Goal: Task Accomplishment & Management: Use online tool/utility

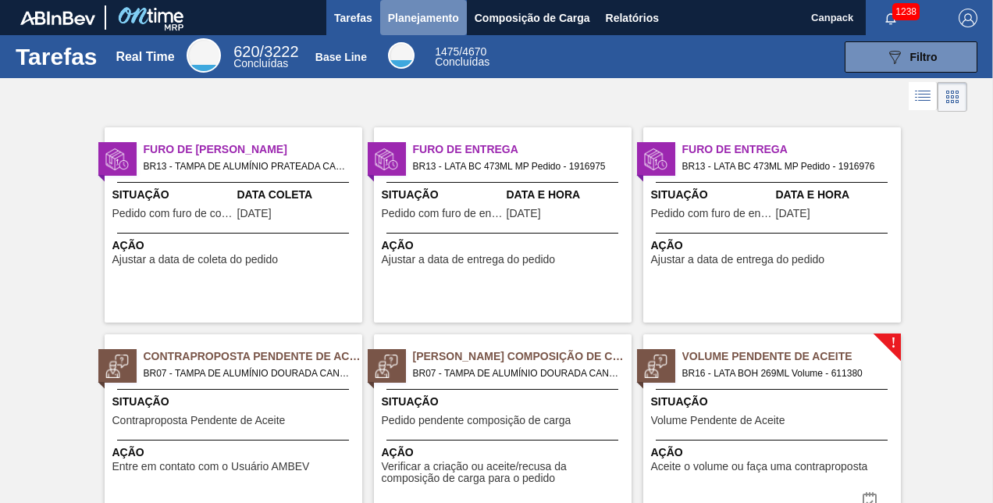
click at [431, 16] on span "Planejamento" at bounding box center [423, 18] width 71 height 19
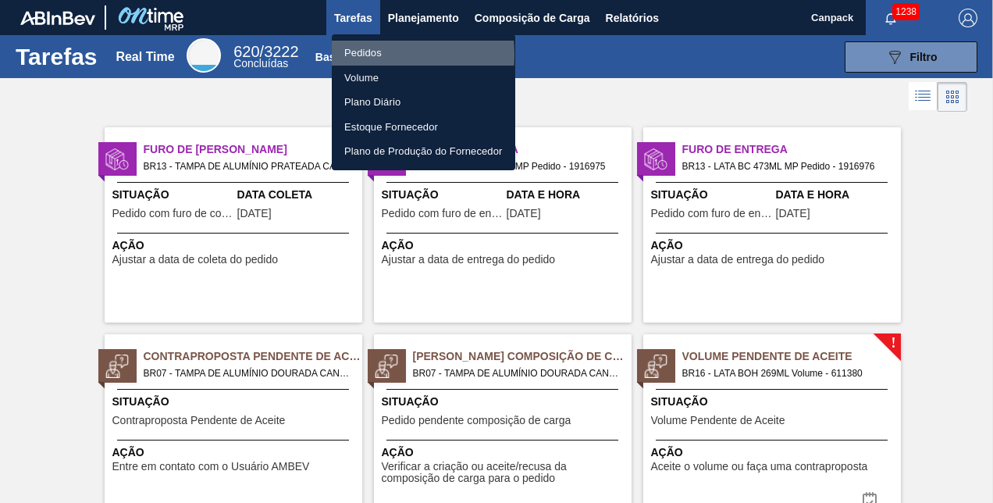
click at [365, 55] on li "Pedidos" at bounding box center [424, 53] width 184 height 25
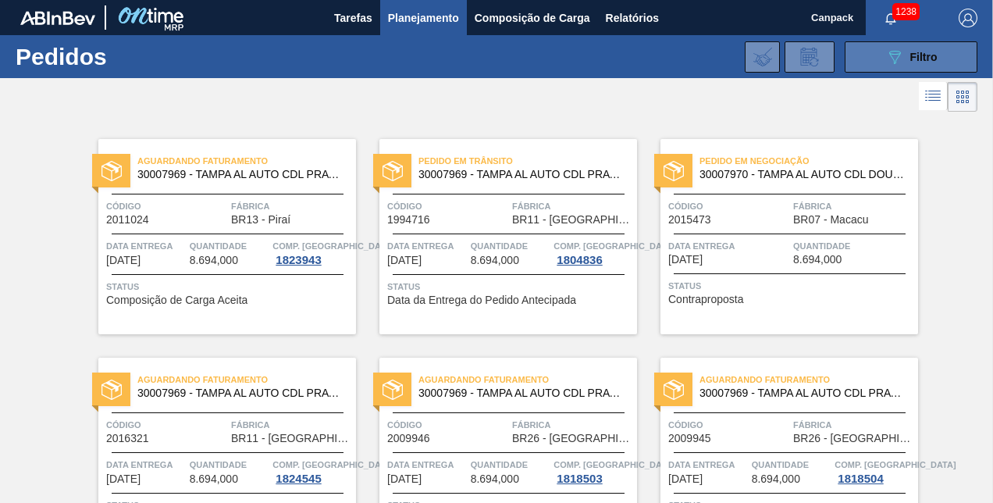
click at [932, 61] on span "Filtro" at bounding box center [924, 57] width 27 height 12
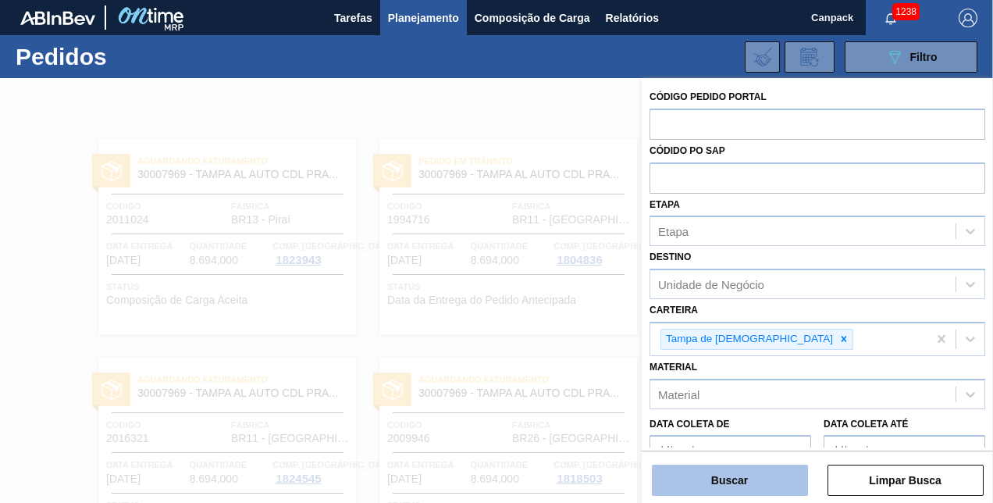
click at [712, 484] on button "Buscar" at bounding box center [730, 480] width 156 height 31
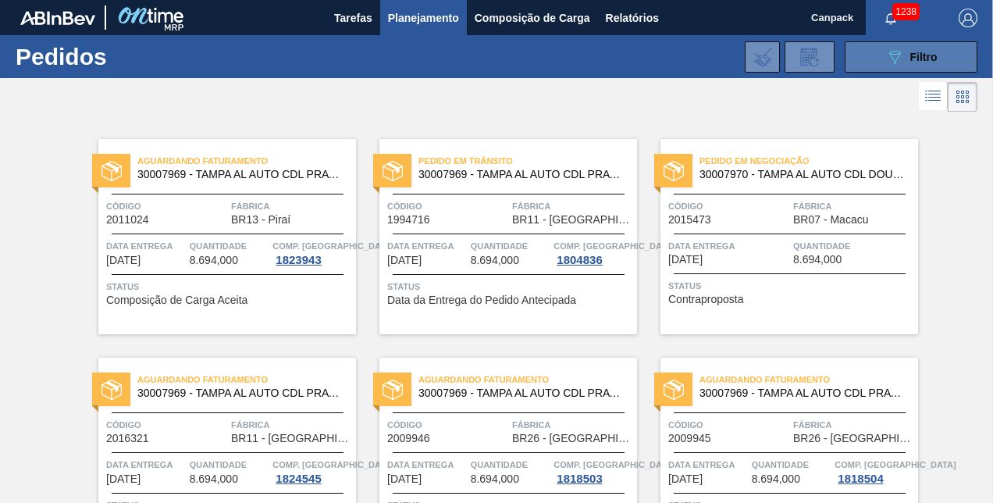
click at [932, 62] on div "089F7B8B-B2A5-4AFE-B5C0-19BA573D28AC Filtro" at bounding box center [912, 57] width 52 height 19
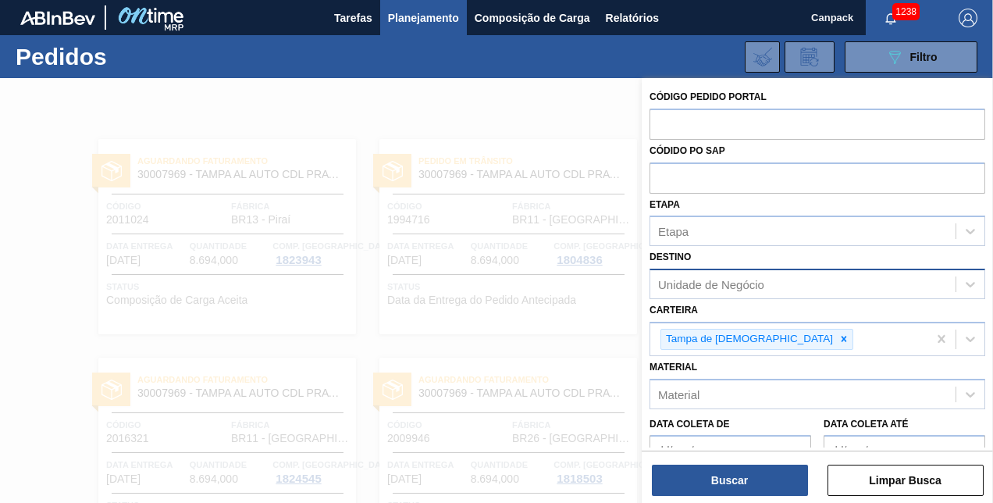
click at [728, 280] on div "Unidade de Negócio" at bounding box center [711, 284] width 106 height 13
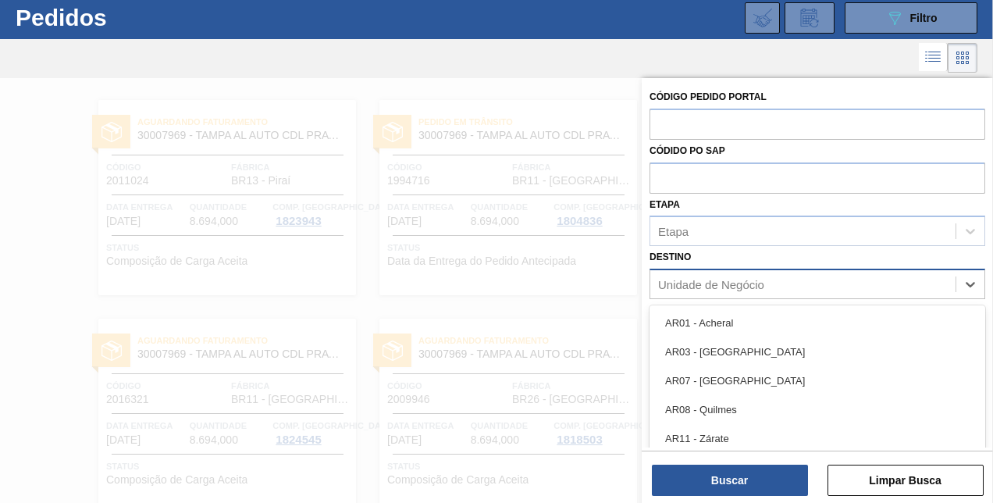
scroll to position [42, 0]
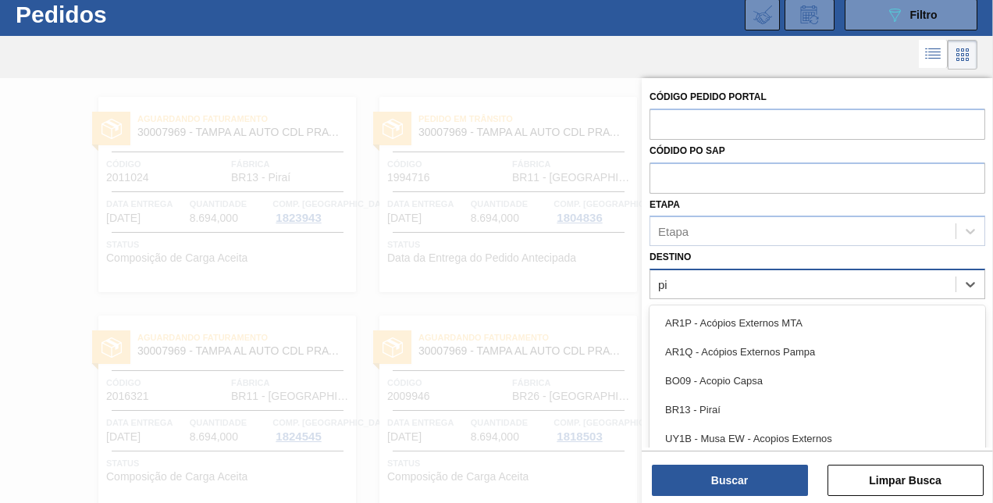
type input "pir"
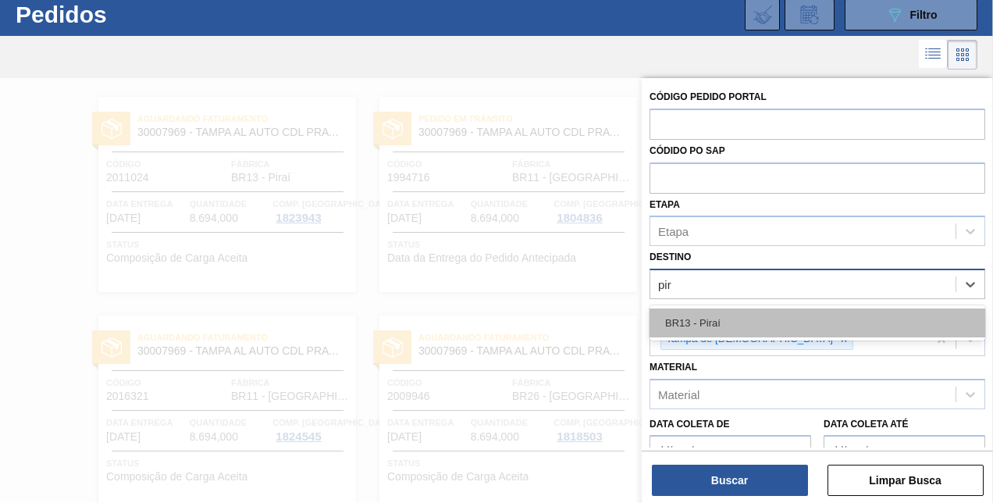
click at [758, 311] on div "BR13 - Piraí" at bounding box center [818, 322] width 336 height 29
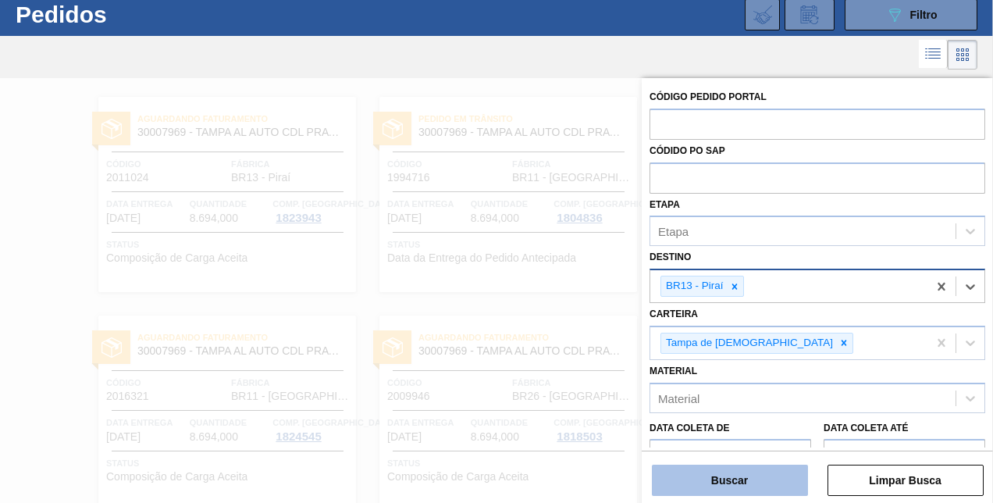
click at [747, 474] on button "Buscar" at bounding box center [730, 480] width 156 height 31
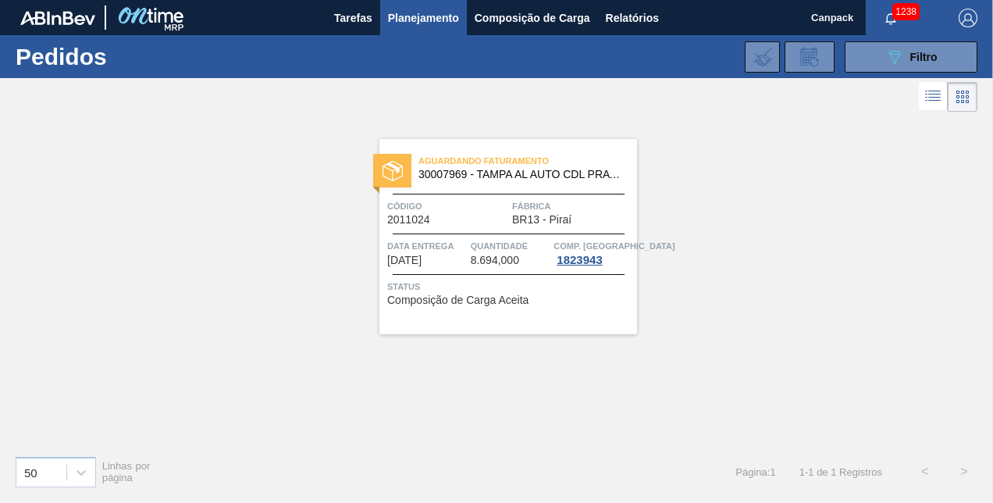
scroll to position [0, 0]
click at [882, 68] on button "089F7B8B-B2A5-4AFE-B5C0-19BA573D28AC Filtro" at bounding box center [911, 56] width 133 height 31
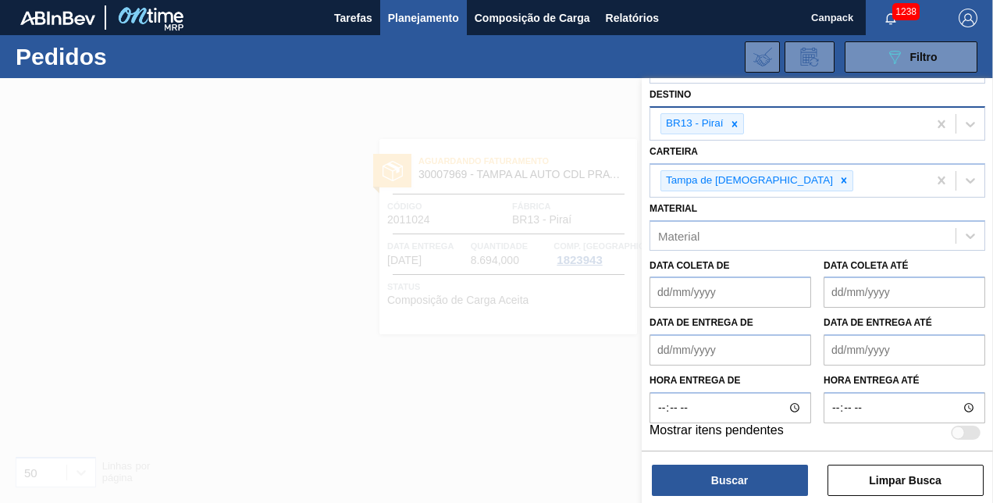
scroll to position [6, 0]
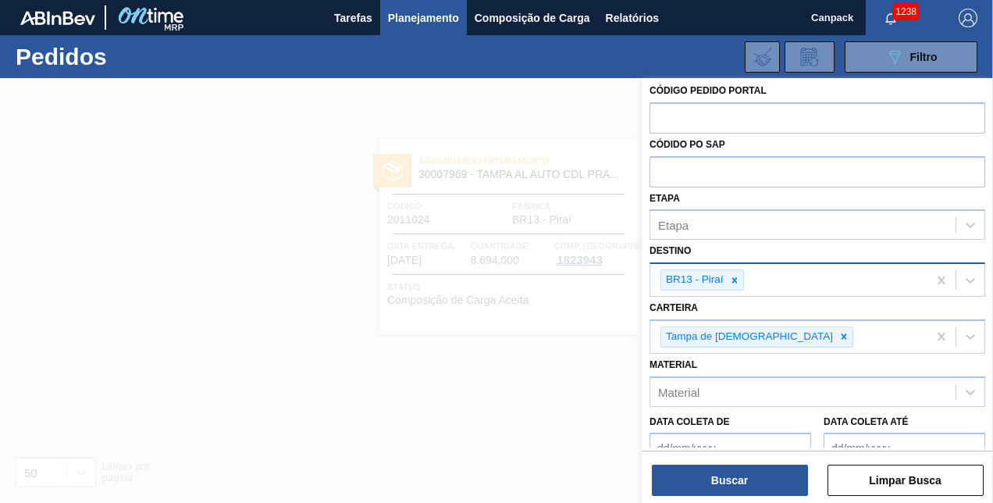
click at [198, 178] on div at bounding box center [496, 329] width 993 height 503
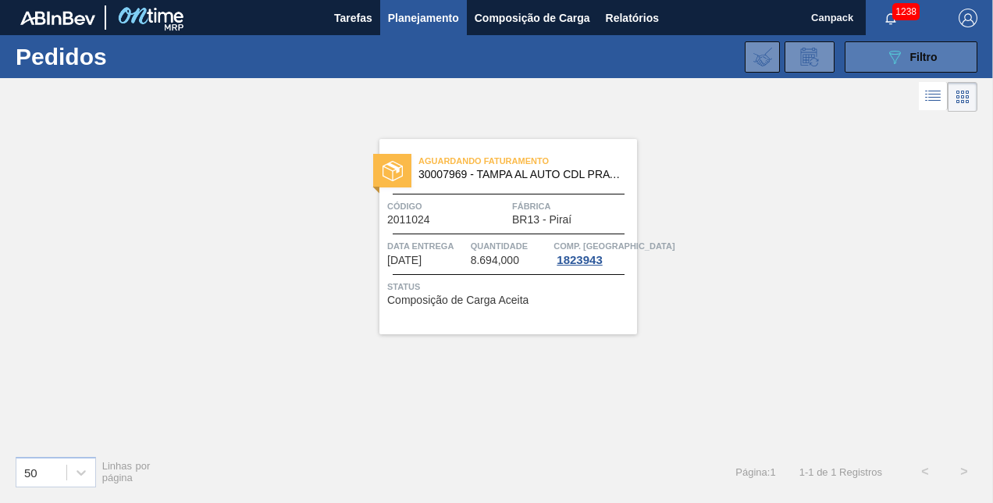
click at [950, 59] on button "089F7B8B-B2A5-4AFE-B5C0-19BA573D28AC Filtro" at bounding box center [911, 56] width 133 height 31
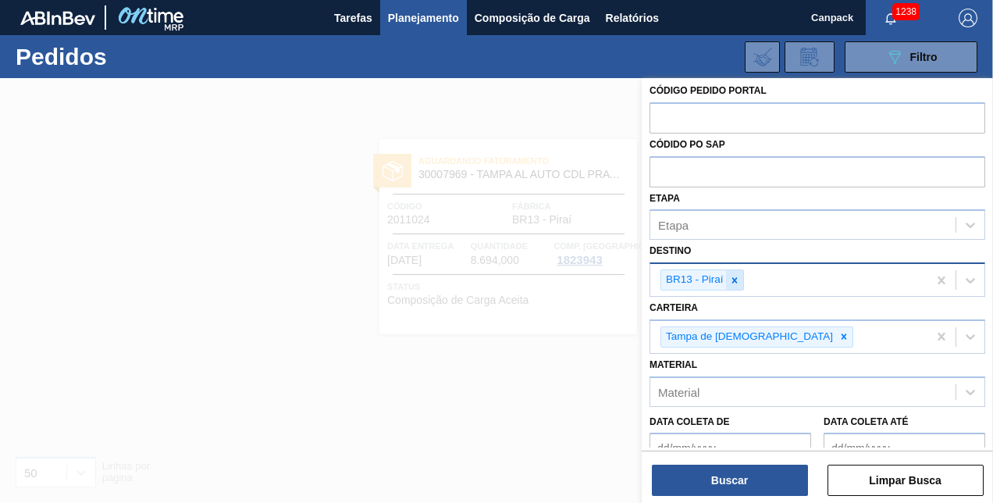
click at [734, 278] on icon at bounding box center [734, 279] width 5 height 5
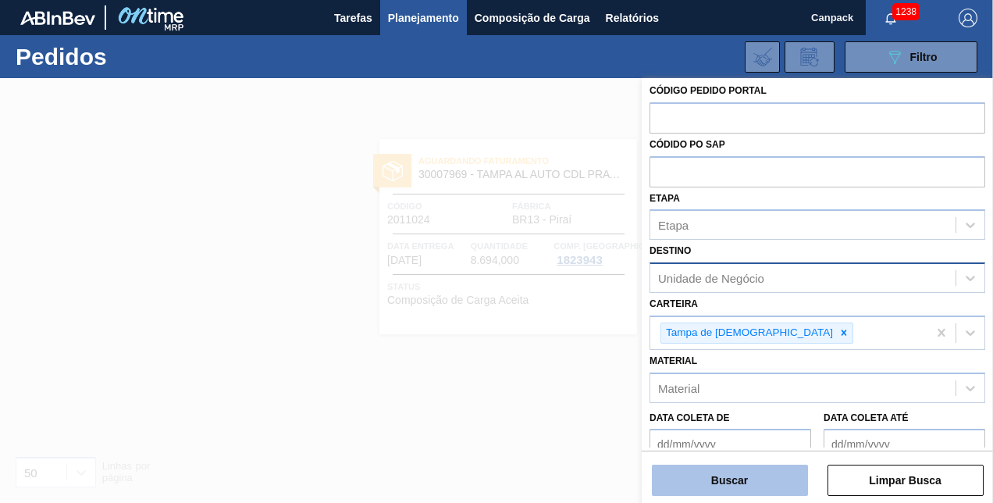
click at [763, 476] on button "Buscar" at bounding box center [730, 480] width 156 height 31
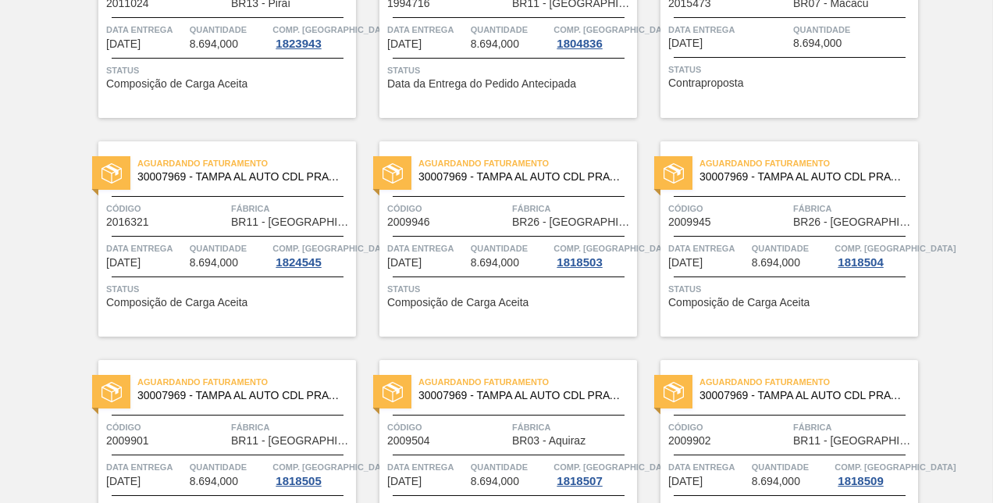
scroll to position [0, 0]
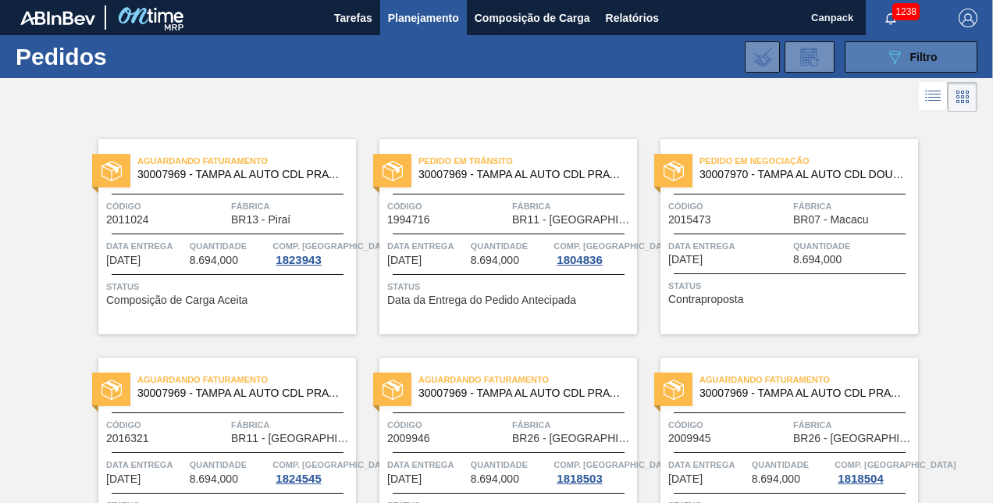
click at [912, 57] on span "Filtro" at bounding box center [924, 57] width 27 height 12
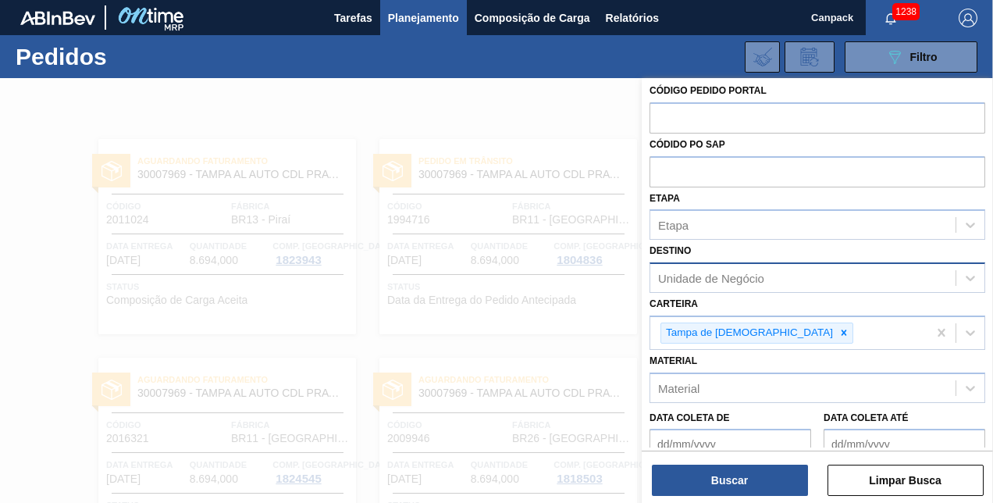
click at [736, 276] on div "Unidade de Negócio" at bounding box center [711, 278] width 106 height 13
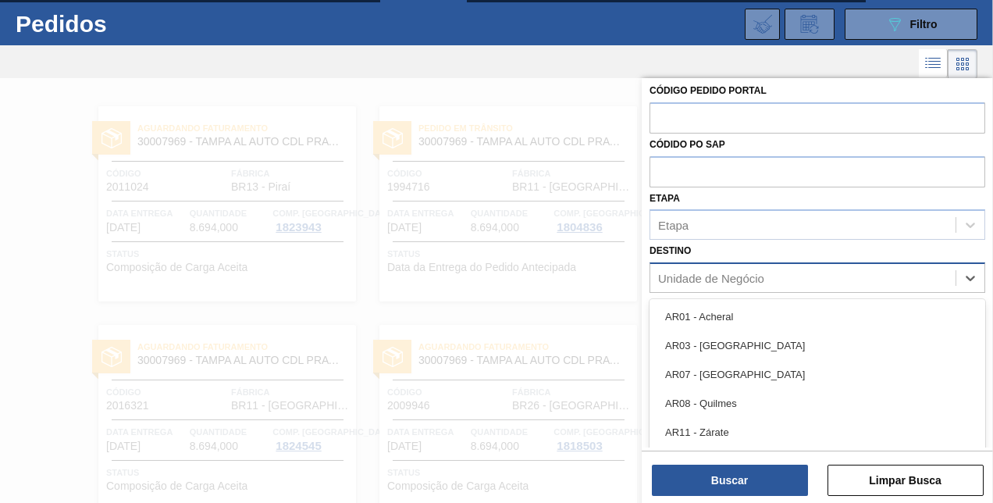
scroll to position [36, 0]
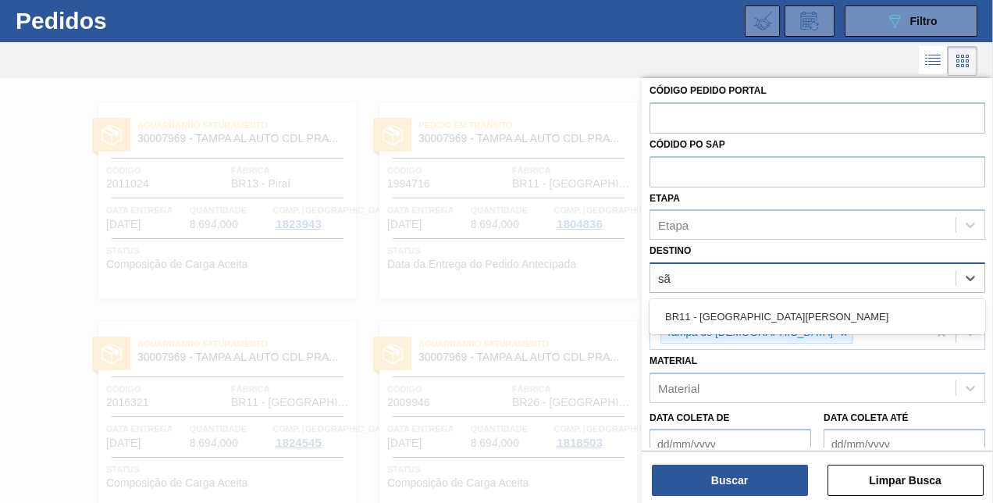
type input "são"
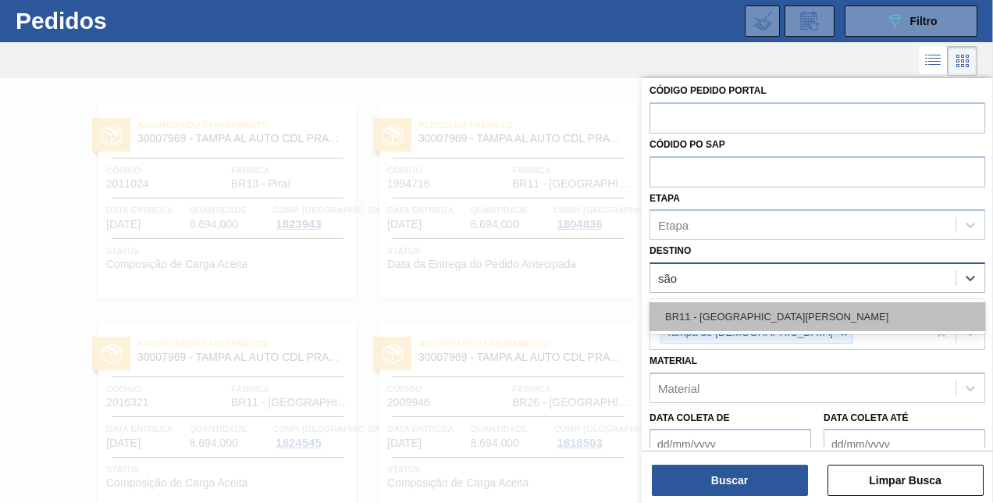
click at [743, 322] on div "BR11 - São Luís" at bounding box center [818, 316] width 336 height 29
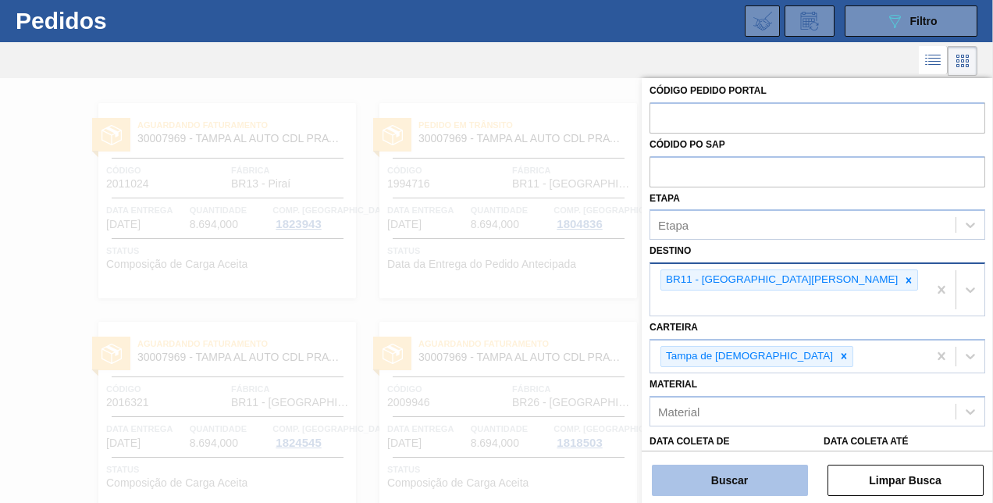
click at [756, 470] on button "Buscar" at bounding box center [730, 480] width 156 height 31
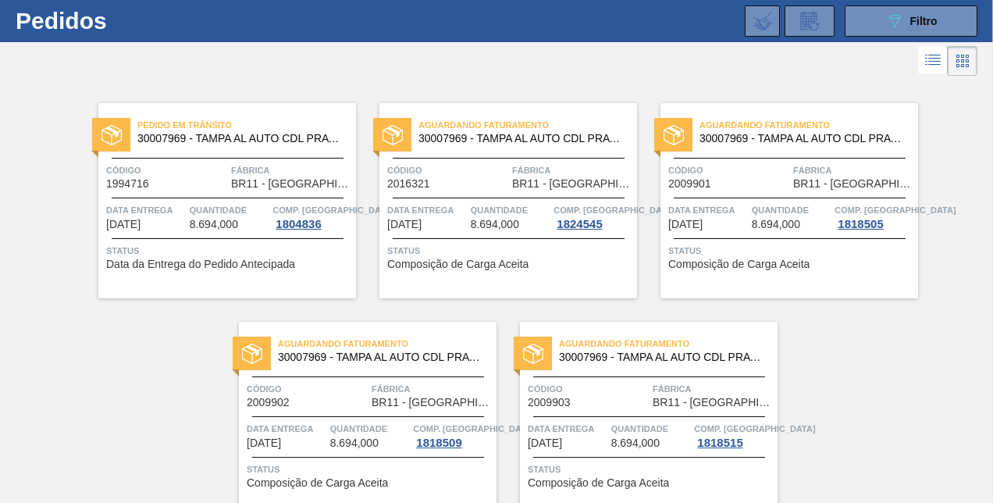
scroll to position [0, 0]
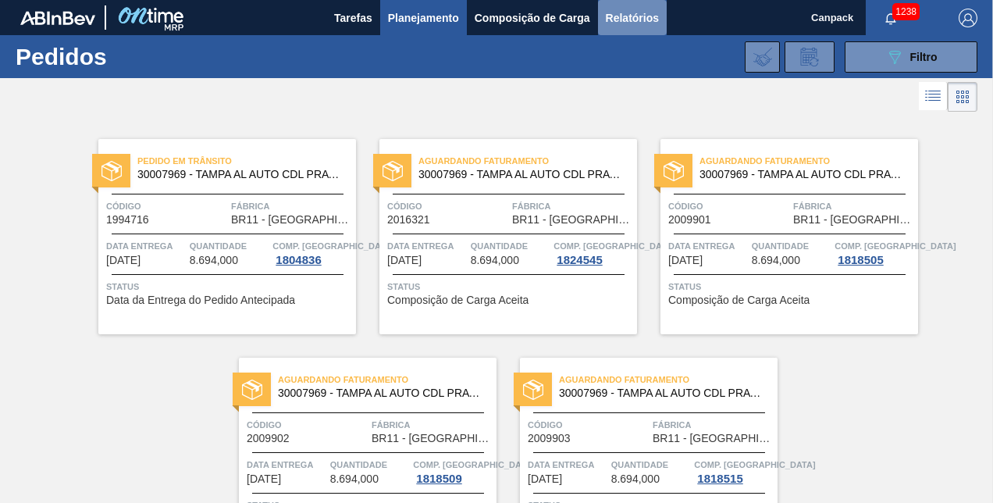
click at [611, 17] on span "Relatórios" at bounding box center [632, 18] width 53 height 19
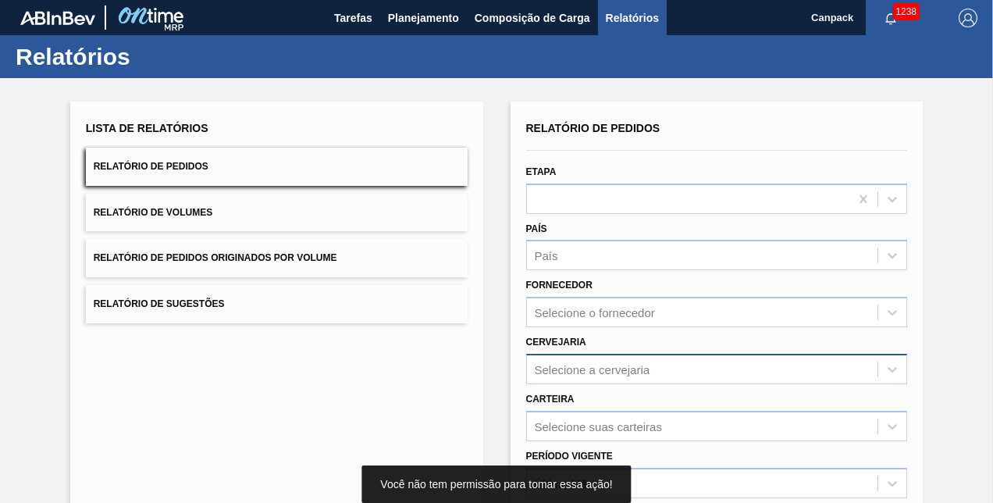
scroll to position [219, 0]
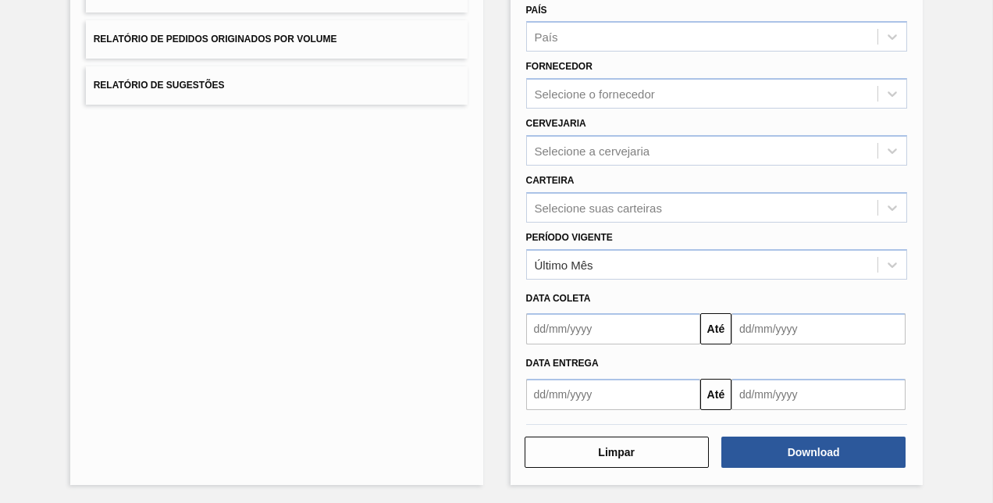
click at [601, 323] on input "text" at bounding box center [613, 328] width 174 height 31
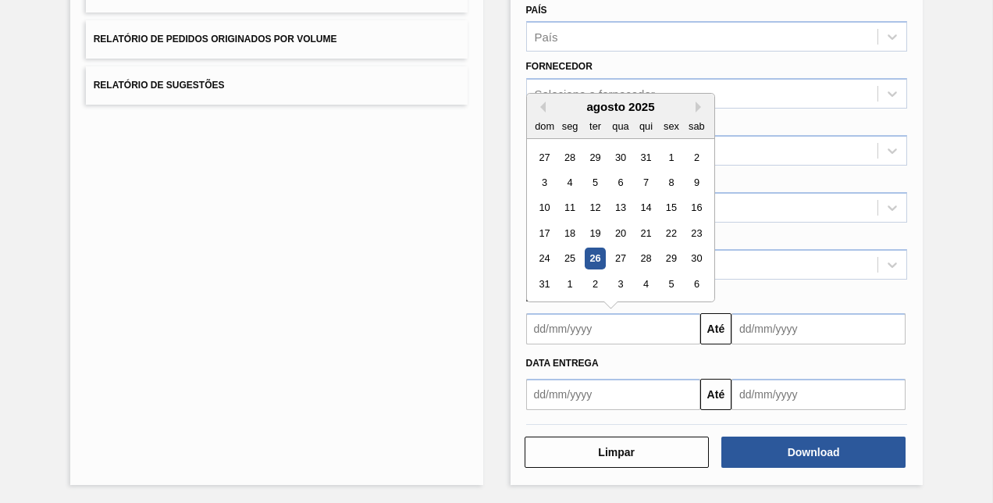
click at [592, 255] on div "26" at bounding box center [594, 258] width 21 height 21
type input "[DATE]"
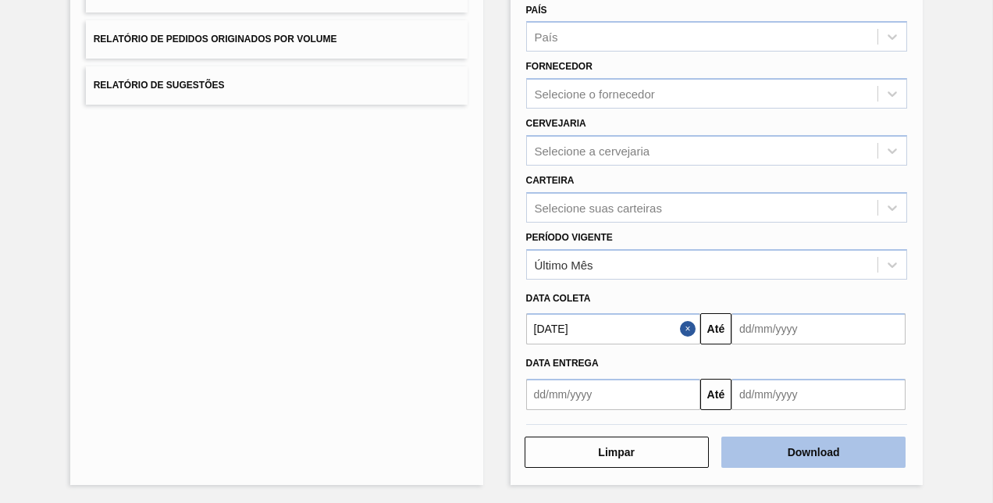
click at [804, 440] on button "Download" at bounding box center [814, 452] width 184 height 31
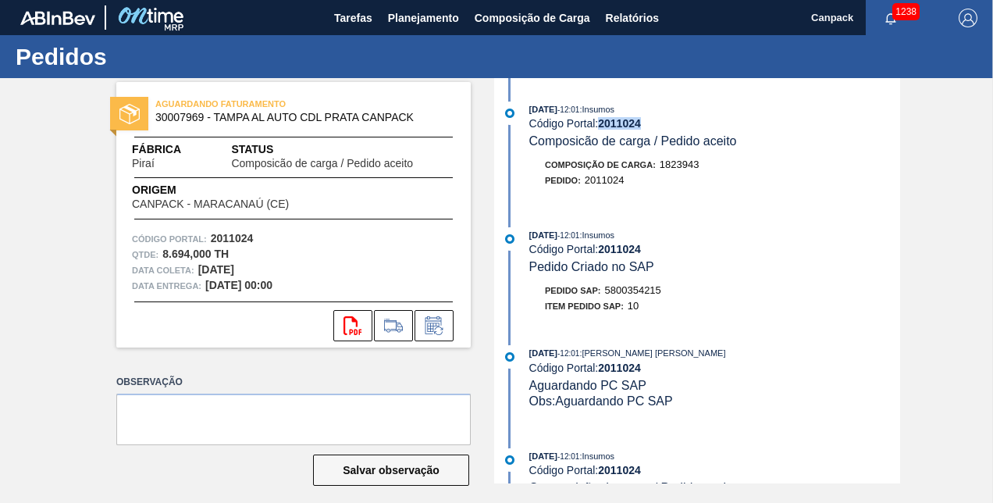
drag, startPoint x: 600, startPoint y: 122, endPoint x: 640, endPoint y: 121, distance: 40.6
click at [640, 121] on strong "2011024" at bounding box center [619, 123] width 43 height 12
copy strong "2011024"
drag, startPoint x: 609, startPoint y: 288, endPoint x: 672, endPoint y: 289, distance: 62.5
click at [672, 289] on div "Pedido SAP: 5800354215" at bounding box center [714, 291] width 371 height 16
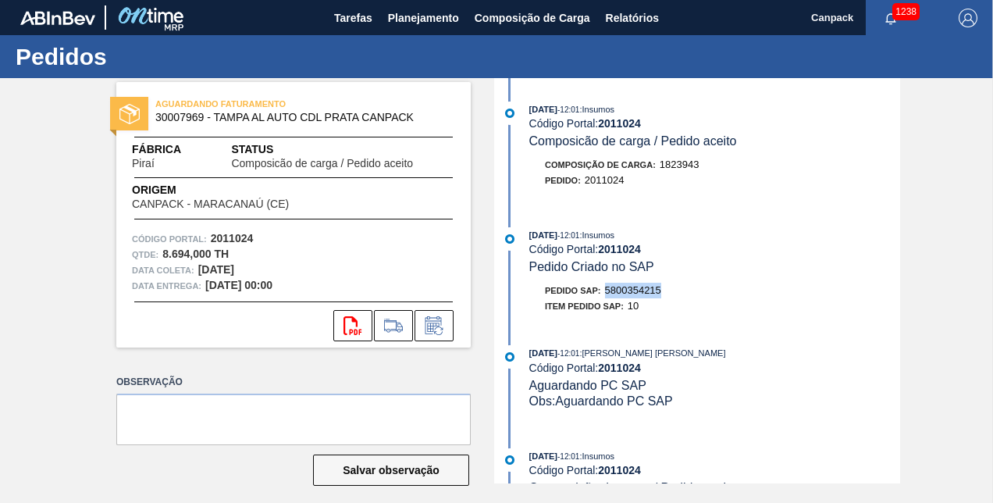
drag, startPoint x: 672, startPoint y: 289, endPoint x: 660, endPoint y: 291, distance: 11.8
click at [660, 291] on div "Pedido SAP: 5800354215" at bounding box center [603, 291] width 116 height 16
copy span "5800354215"
drag, startPoint x: 608, startPoint y: 295, endPoint x: 661, endPoint y: 295, distance: 53.1
click at [661, 295] on span "5800354822" at bounding box center [633, 290] width 56 height 12
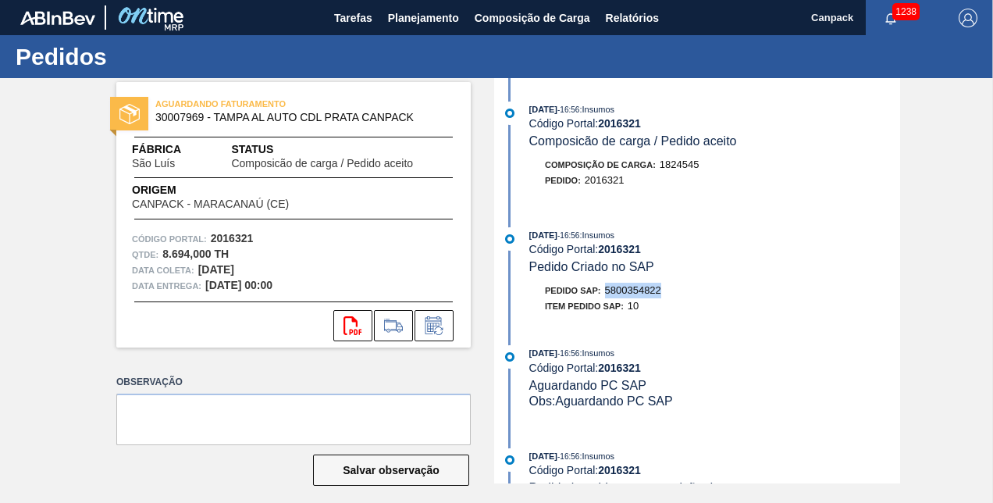
copy span "5800354822"
